Goal: Check status

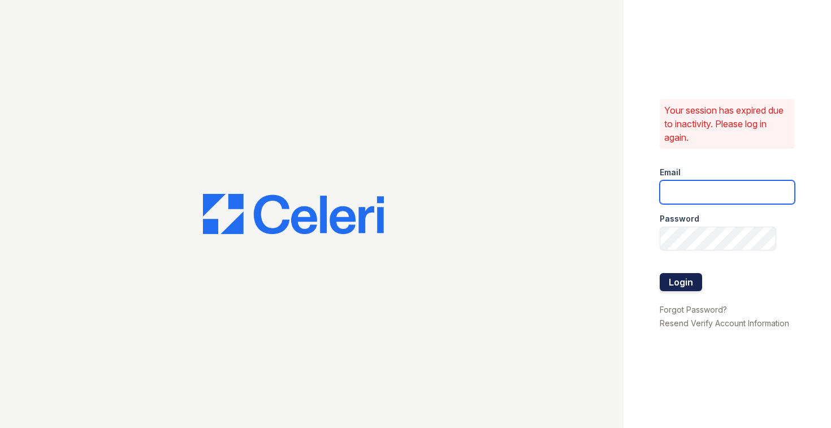
type input "[EMAIL_ADDRESS][DOMAIN_NAME]"
click at [672, 288] on button "Login" at bounding box center [681, 282] width 42 height 18
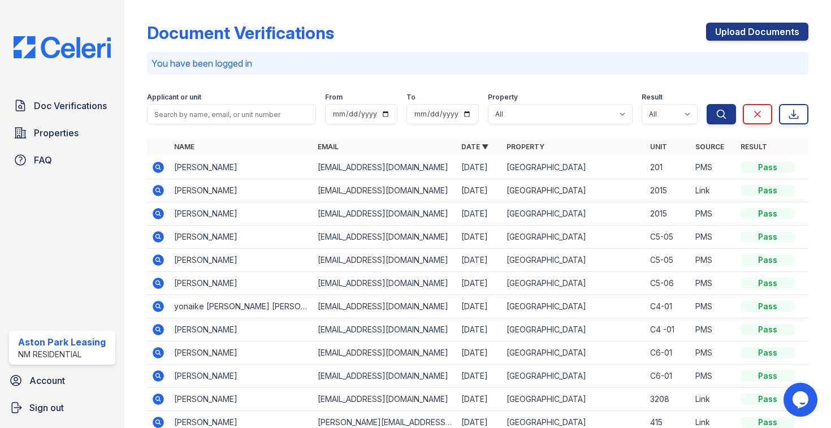
click at [163, 165] on icon at bounding box center [158, 167] width 11 height 11
